Goal: Check status: Check status

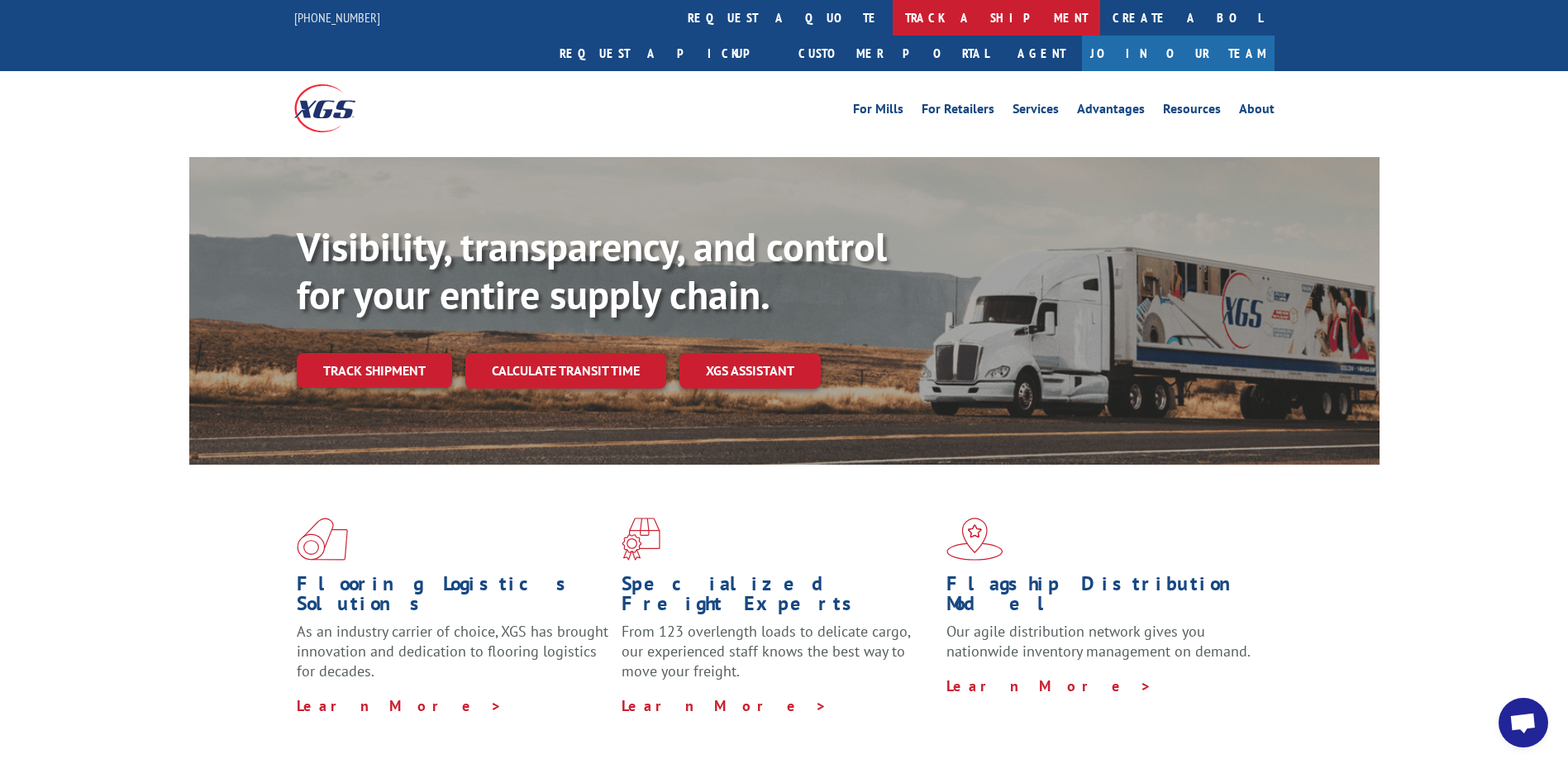
click at [893, 14] on link "track a shipment" at bounding box center [996, 17] width 208 height 36
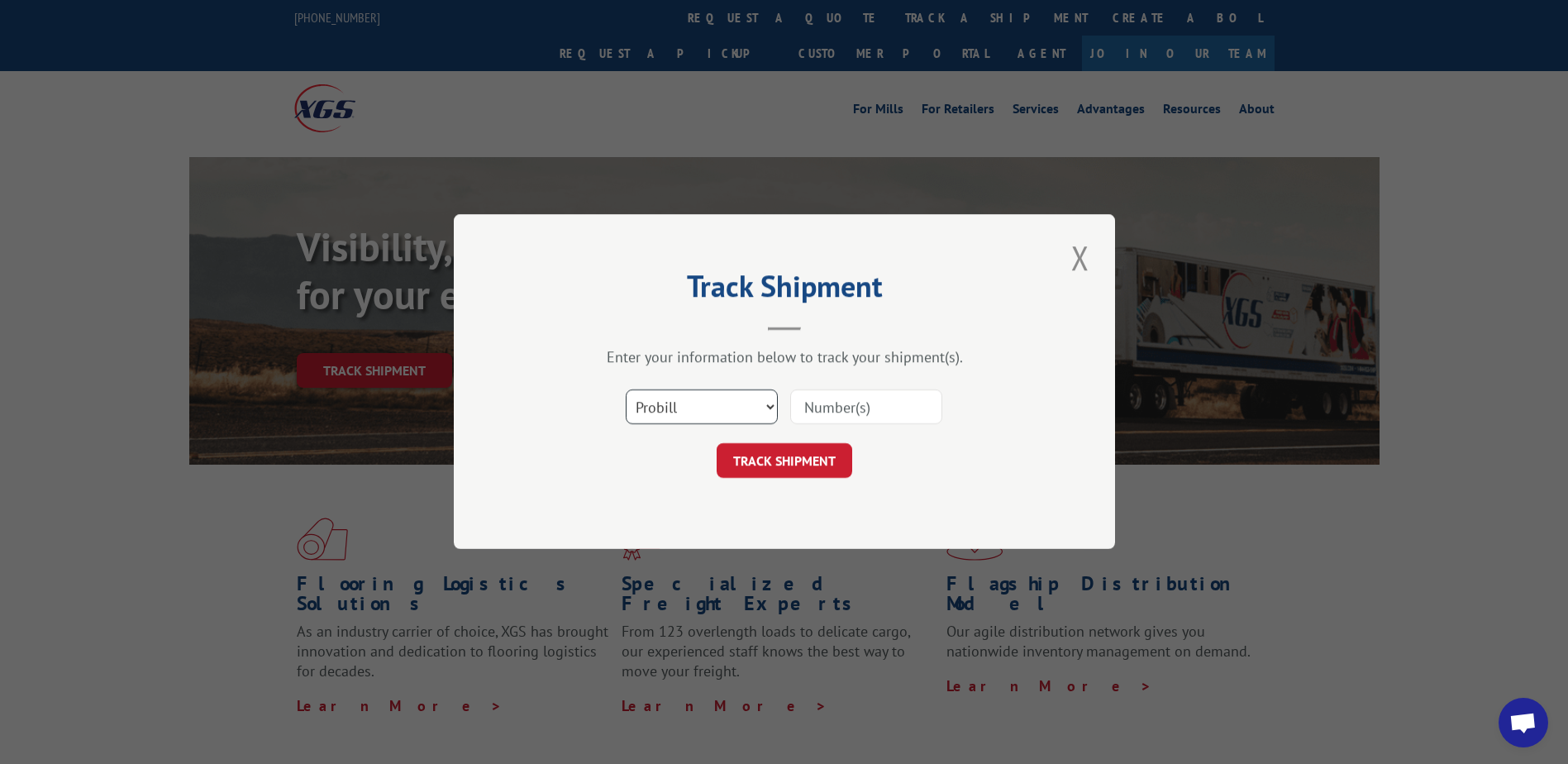
click at [767, 412] on select "Select category... Probill BOL PO" at bounding box center [701, 407] width 152 height 35
select select "bol"
click at [625, 390] on select "Select category... Probill BOL PO" at bounding box center [701, 407] width 152 height 35
click at [897, 412] on input at bounding box center [867, 407] width 152 height 35
type input "2821074"
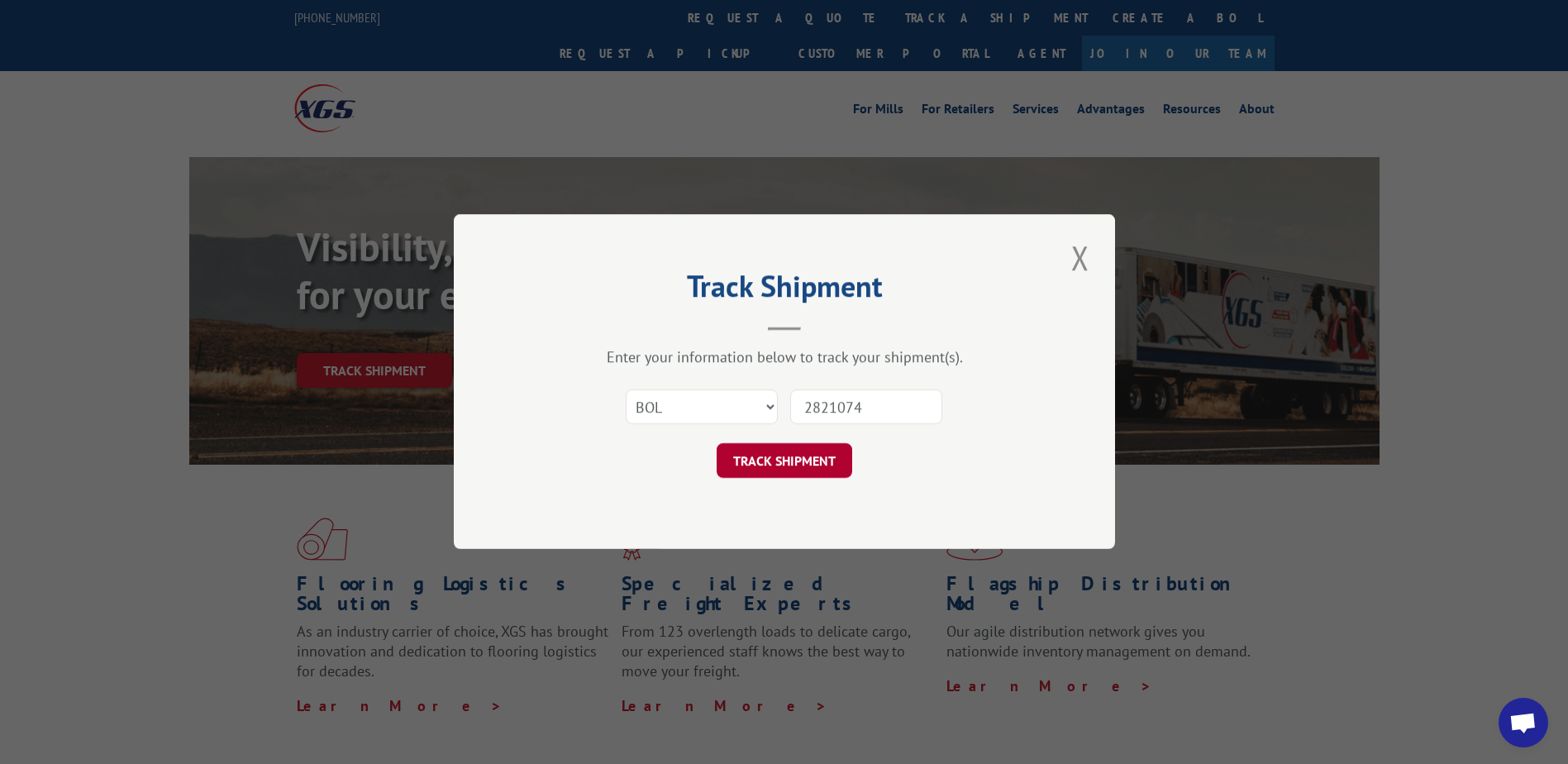
click at [804, 456] on button "TRACK SHIPMENT" at bounding box center [784, 461] width 135 height 35
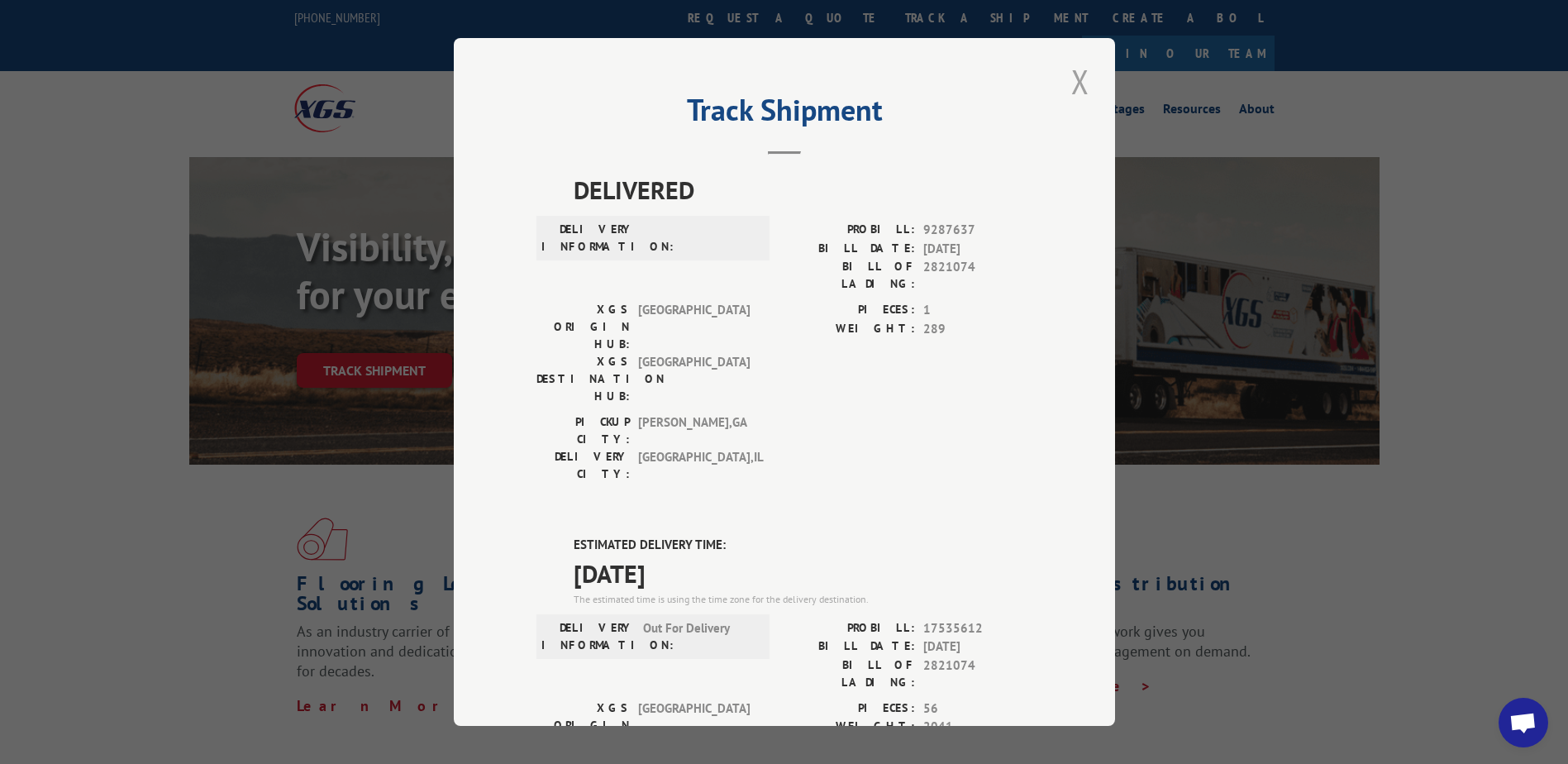
click at [1075, 80] on button "Close modal" at bounding box center [1080, 81] width 28 height 45
